Goal: Task Accomplishment & Management: Manage account settings

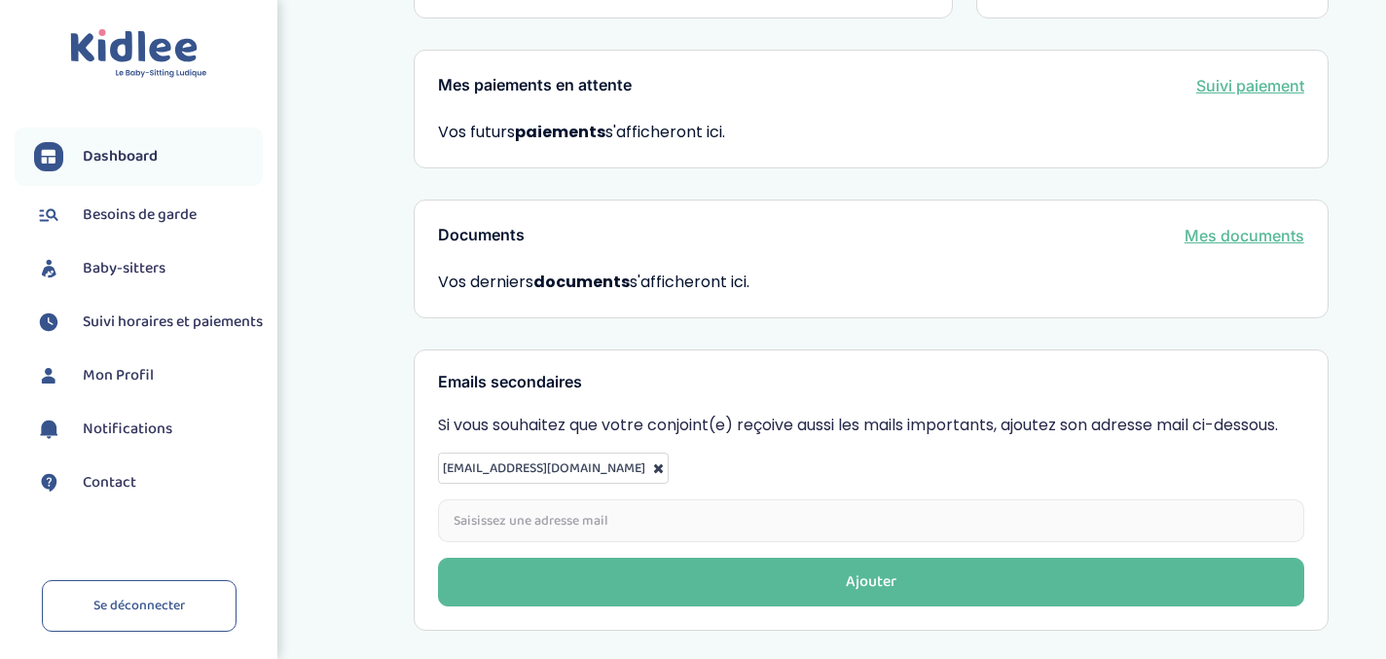
click at [173, 214] on span "Besoins de garde" at bounding box center [140, 214] width 114 height 23
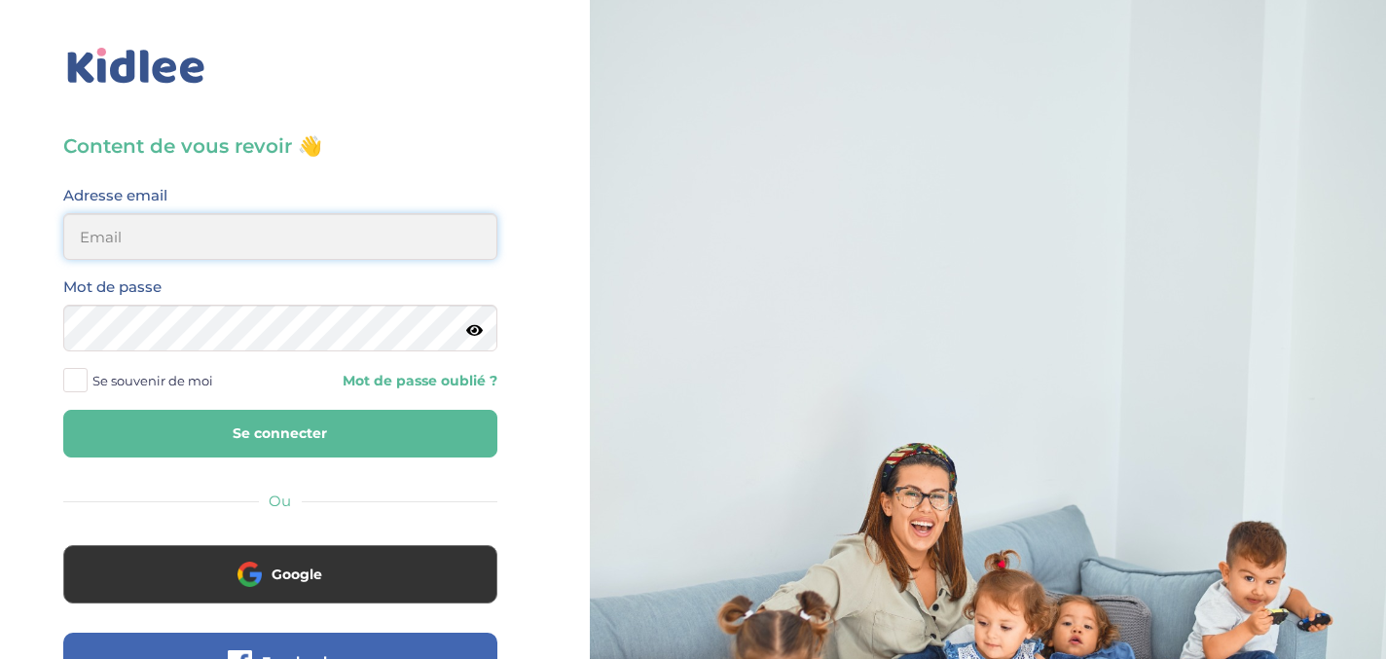
click at [152, 227] on input "email" at bounding box center [280, 236] width 434 height 47
click at [121, 236] on input "email" at bounding box center [280, 236] width 434 height 47
click at [138, 235] on input "email" at bounding box center [280, 236] width 434 height 47
click at [137, 239] on input "email" at bounding box center [280, 236] width 434 height 47
type input "sophia.jm.schneider@gmail.com"
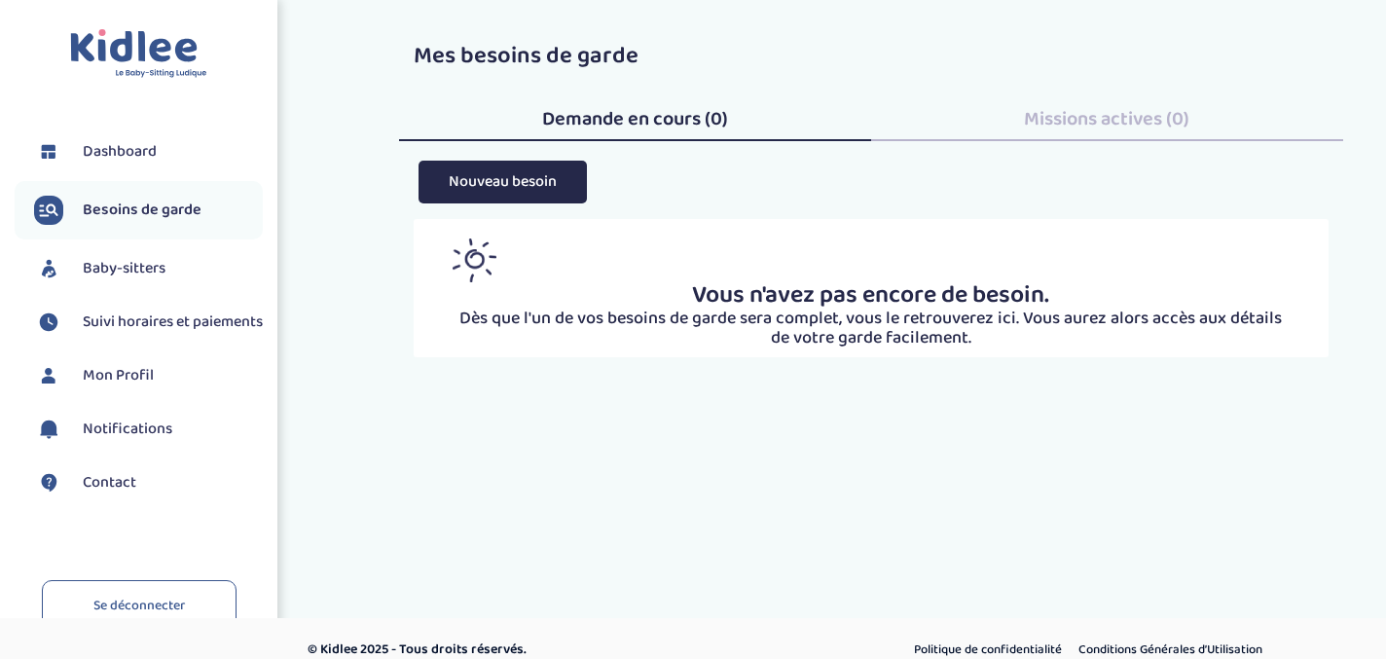
click at [169, 62] on img at bounding box center [138, 54] width 137 height 50
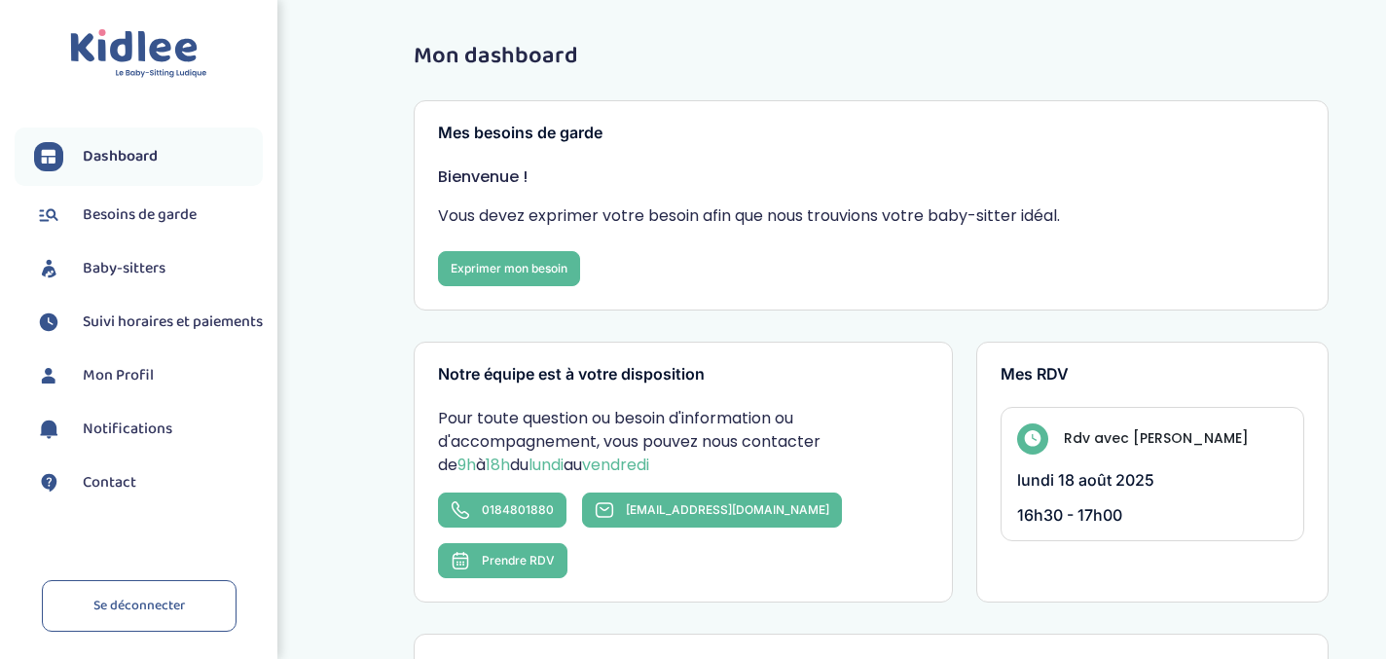
click at [170, 212] on span "Besoins de garde" at bounding box center [140, 214] width 114 height 23
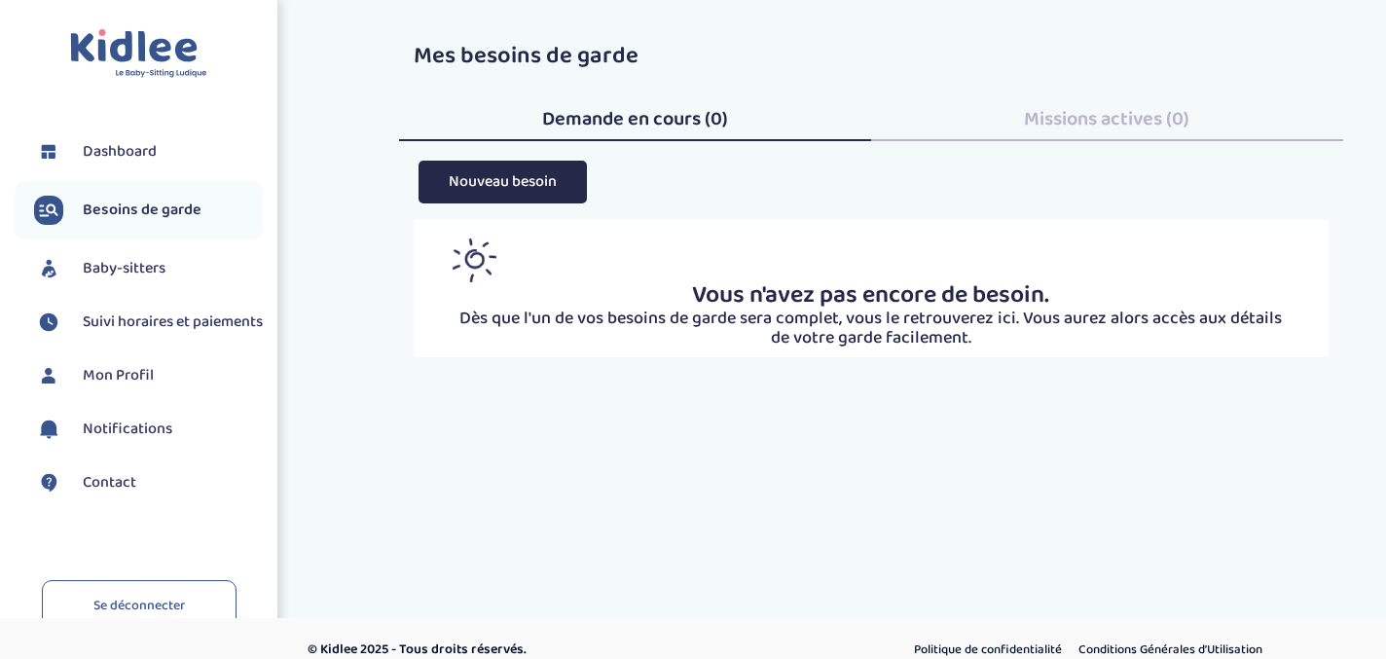
click at [131, 153] on span "Dashboard" at bounding box center [120, 151] width 74 height 23
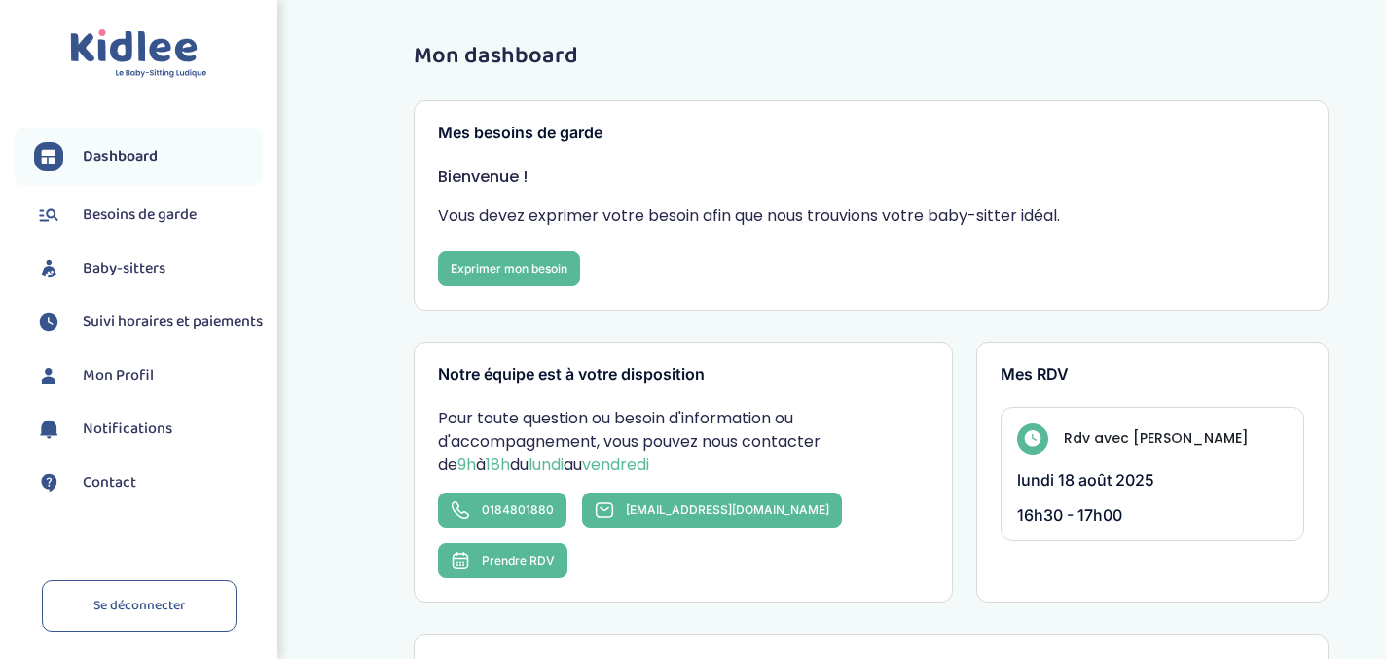
click at [174, 206] on span "Besoins de garde" at bounding box center [140, 214] width 114 height 23
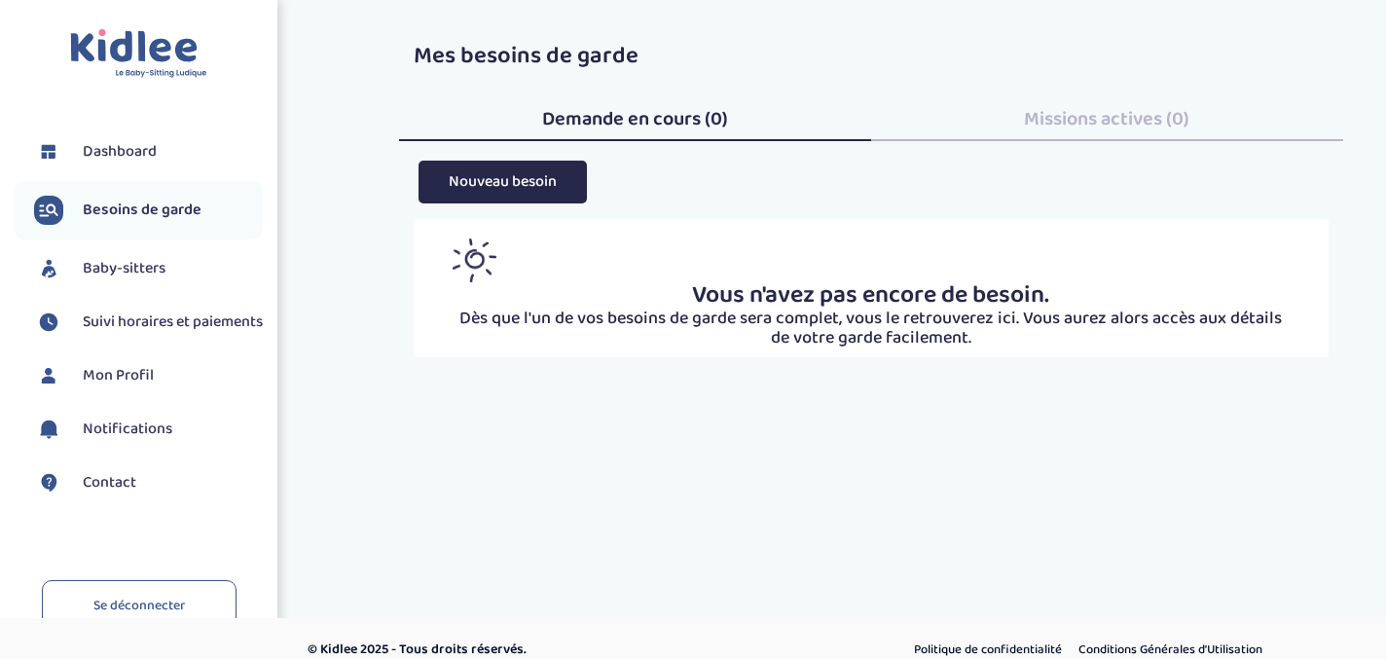
click at [123, 271] on span "Baby-sitters" at bounding box center [124, 268] width 83 height 23
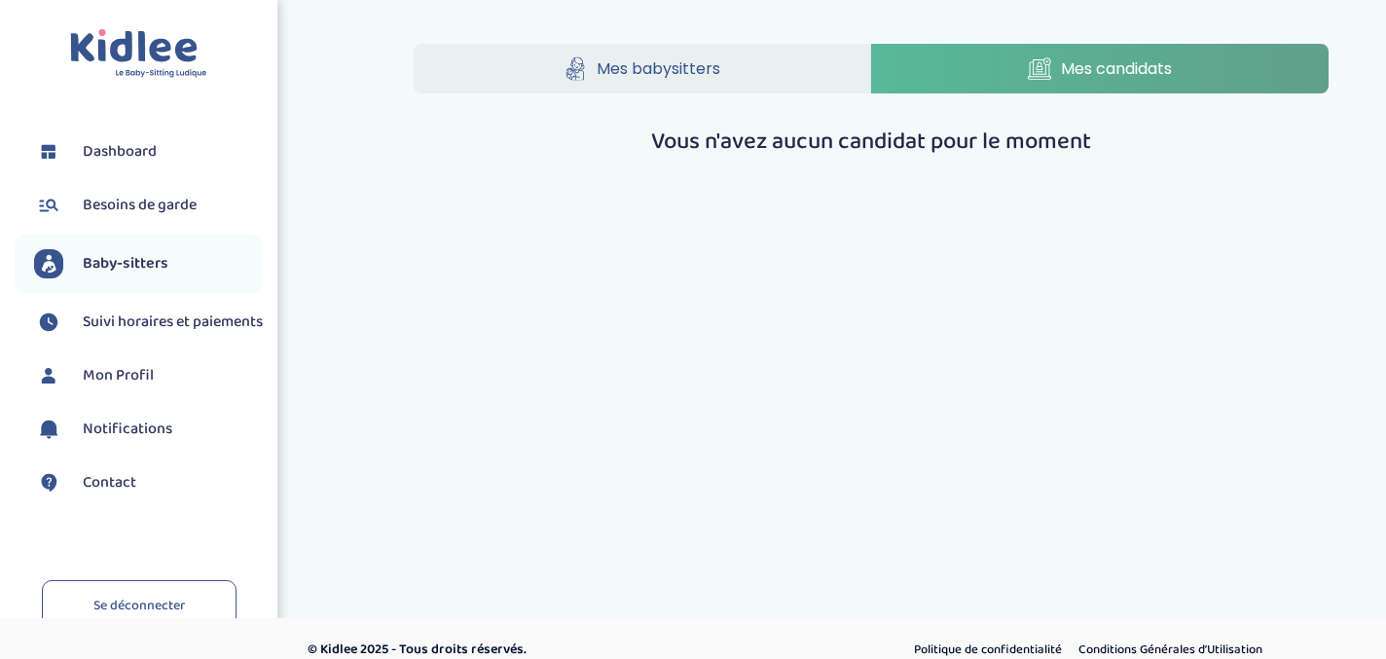
click at [137, 145] on span "Dashboard" at bounding box center [120, 151] width 74 height 23
